Goal: Task Accomplishment & Management: Use online tool/utility

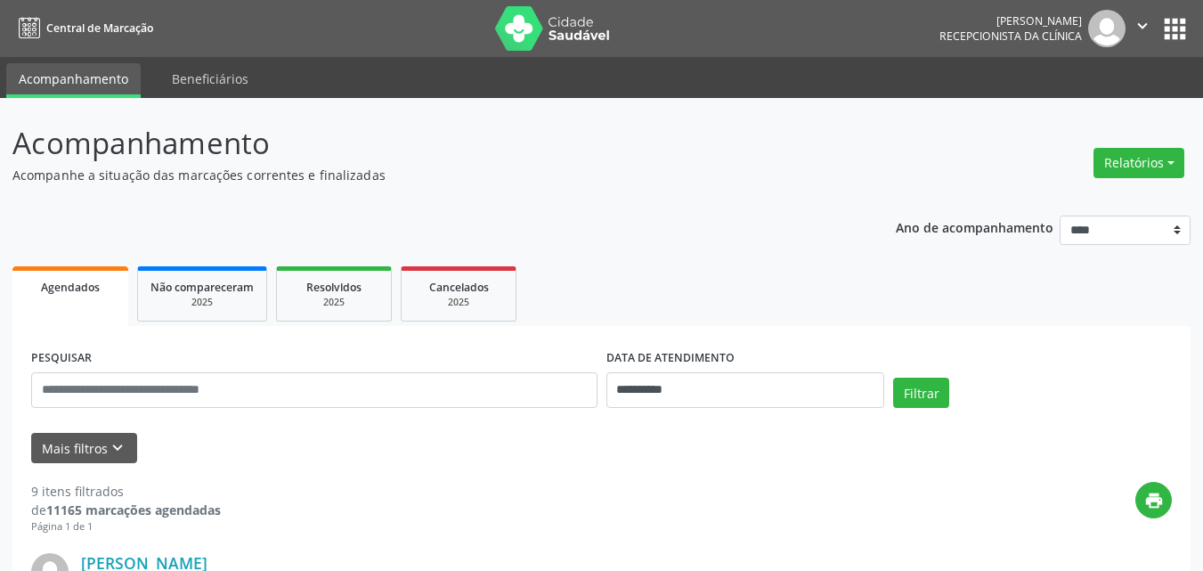
click at [1138, 157] on button "Relatórios" at bounding box center [1139, 163] width 91 height 30
click at [1066, 202] on link "Agendamentos" at bounding box center [1089, 201] width 191 height 25
select select "*"
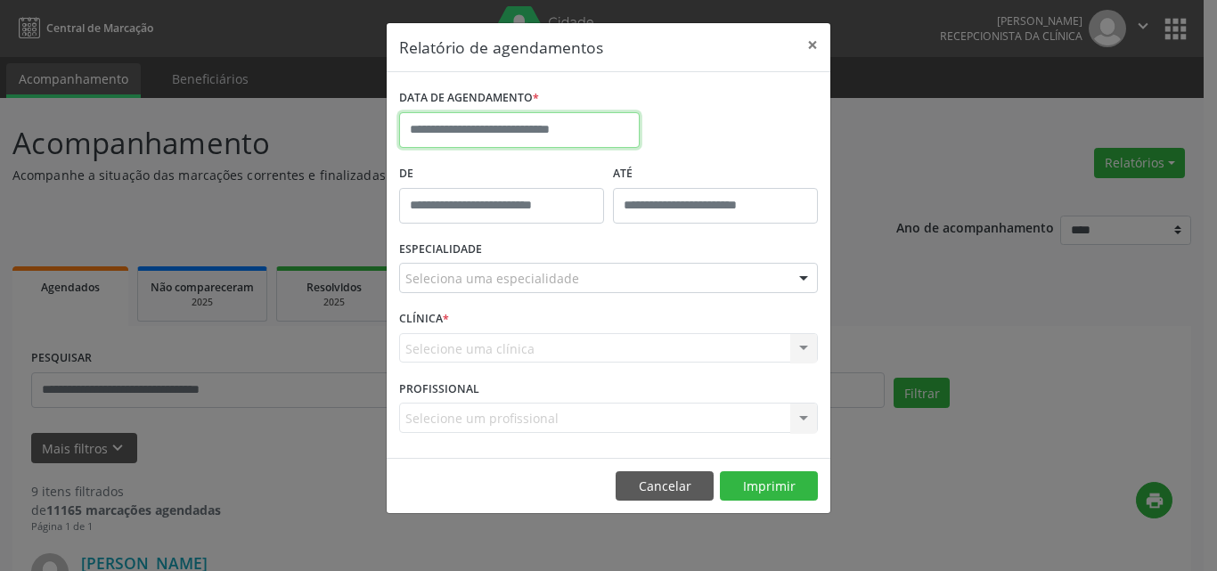
click at [511, 122] on input "text" at bounding box center [519, 130] width 240 height 36
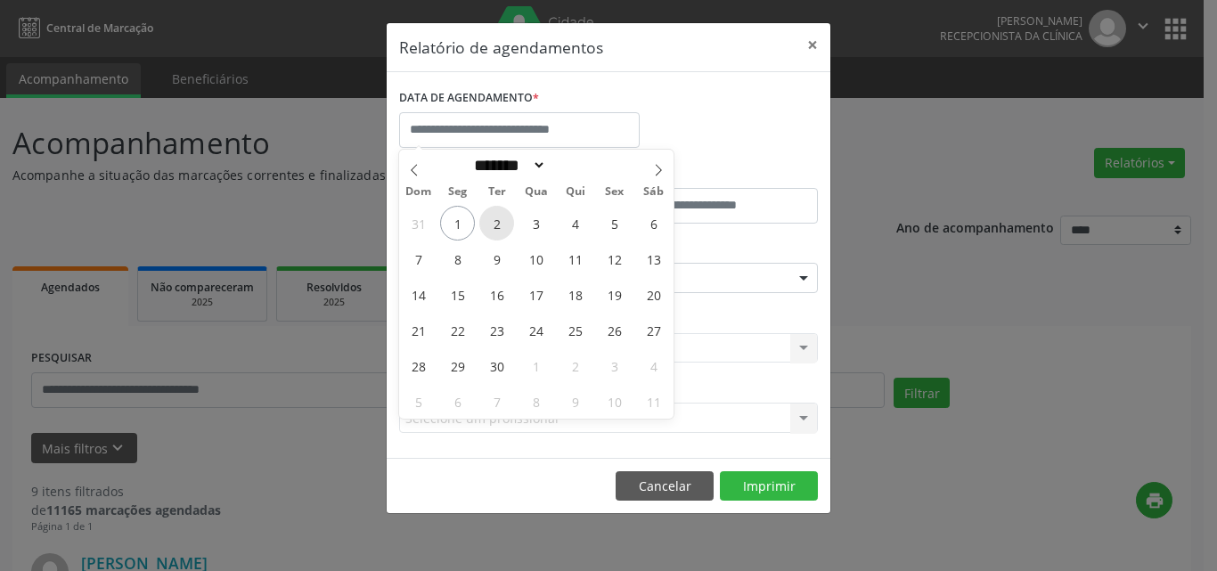
click at [494, 234] on span "2" at bounding box center [496, 223] width 35 height 35
type input "**********"
click at [533, 231] on span "3" at bounding box center [535, 223] width 35 height 35
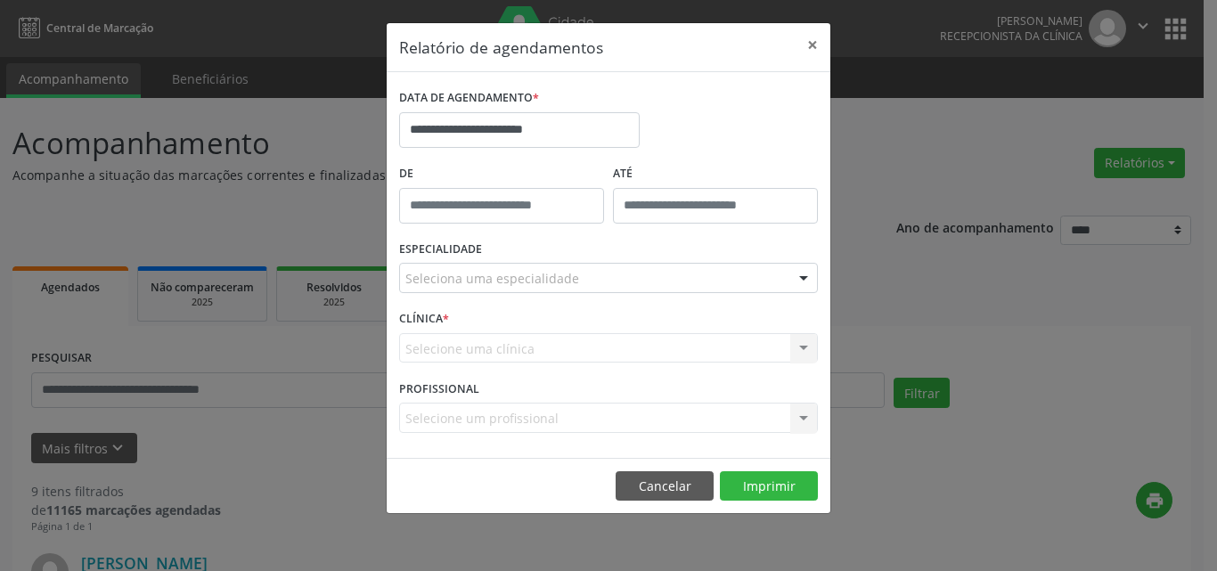
click at [595, 283] on div "Seleciona uma especialidade" at bounding box center [608, 278] width 419 height 30
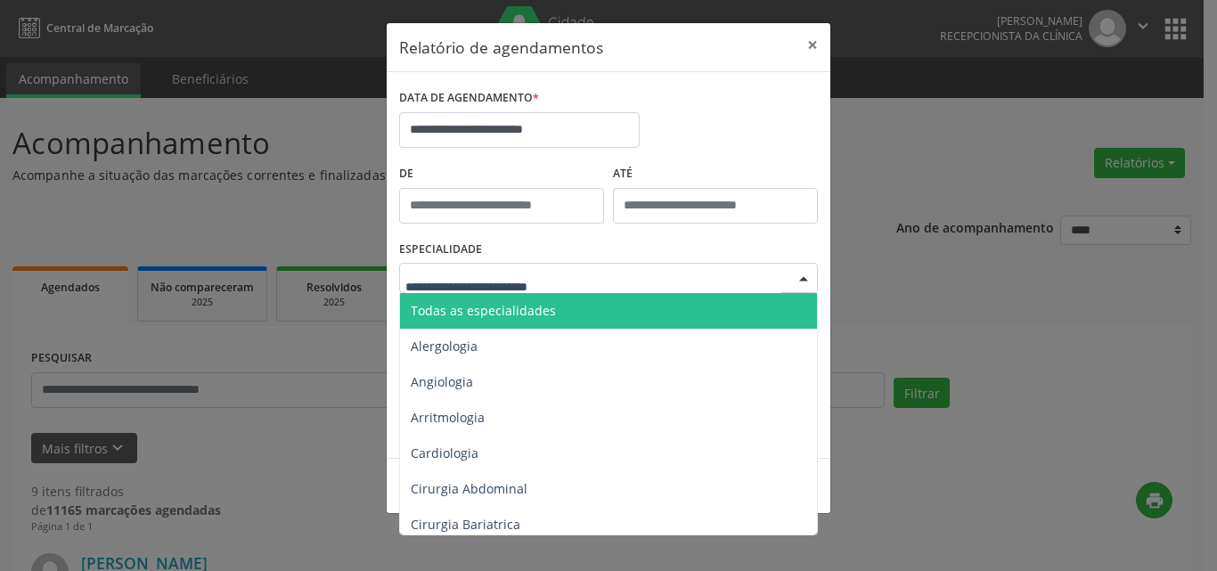
click at [612, 310] on span "Todas as especialidades" at bounding box center [609, 311] width 419 height 36
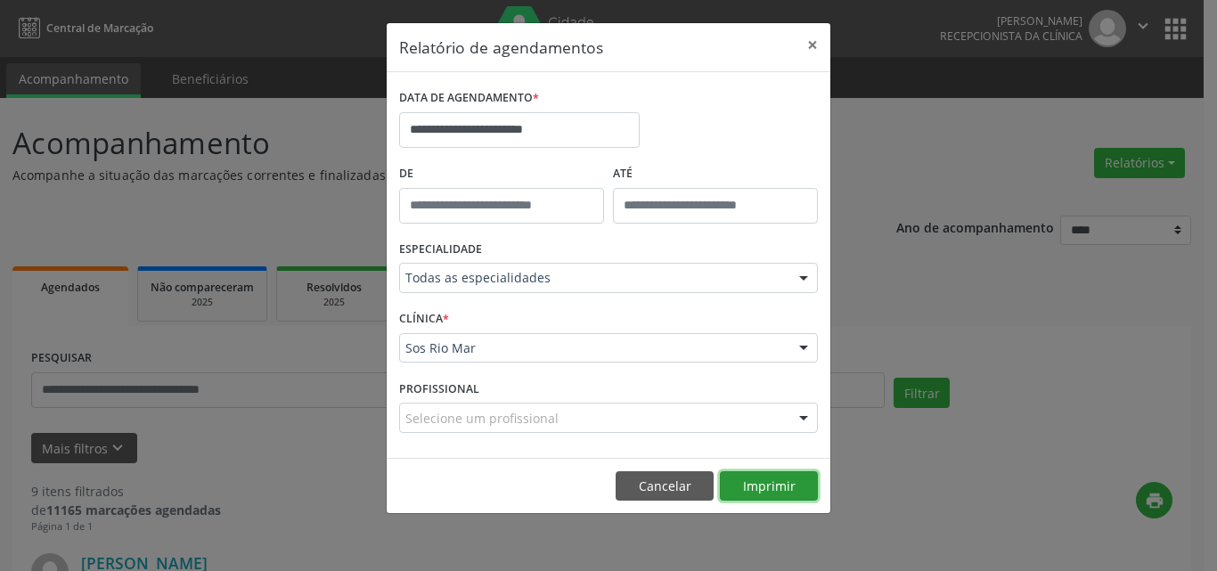
click at [743, 492] on button "Imprimir" at bounding box center [769, 486] width 98 height 30
